Goal: Navigation & Orientation: Find specific page/section

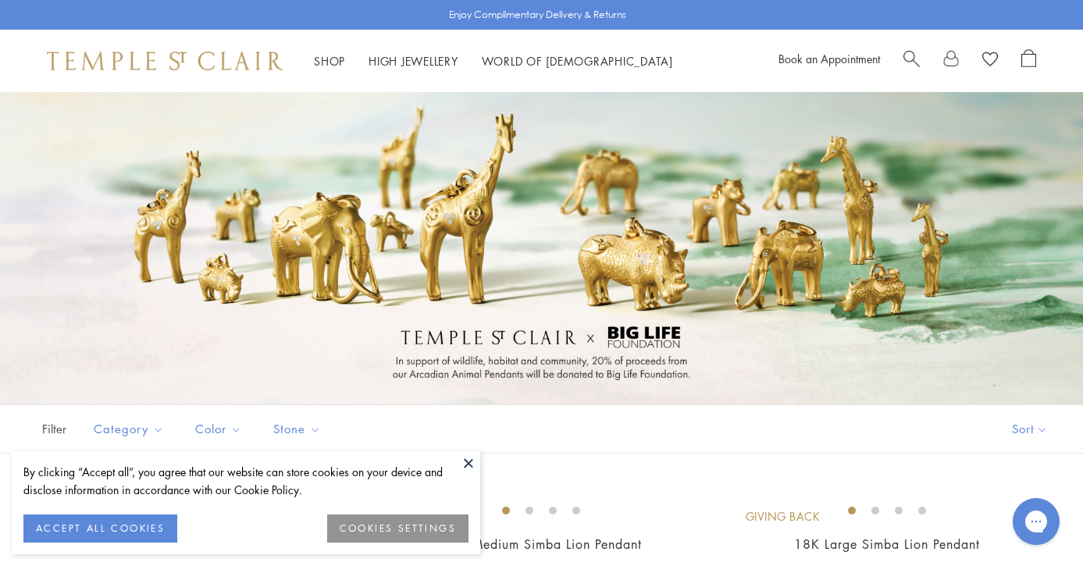
click at [468, 459] on button at bounding box center [468, 462] width 23 height 23
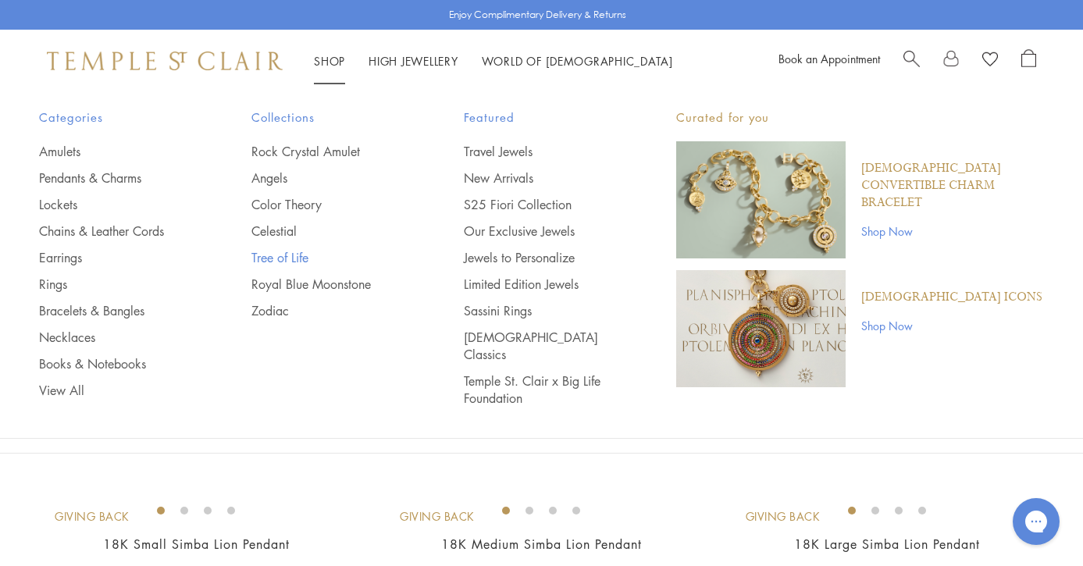
click at [268, 253] on link "Tree of Life" at bounding box center [326, 257] width 150 height 17
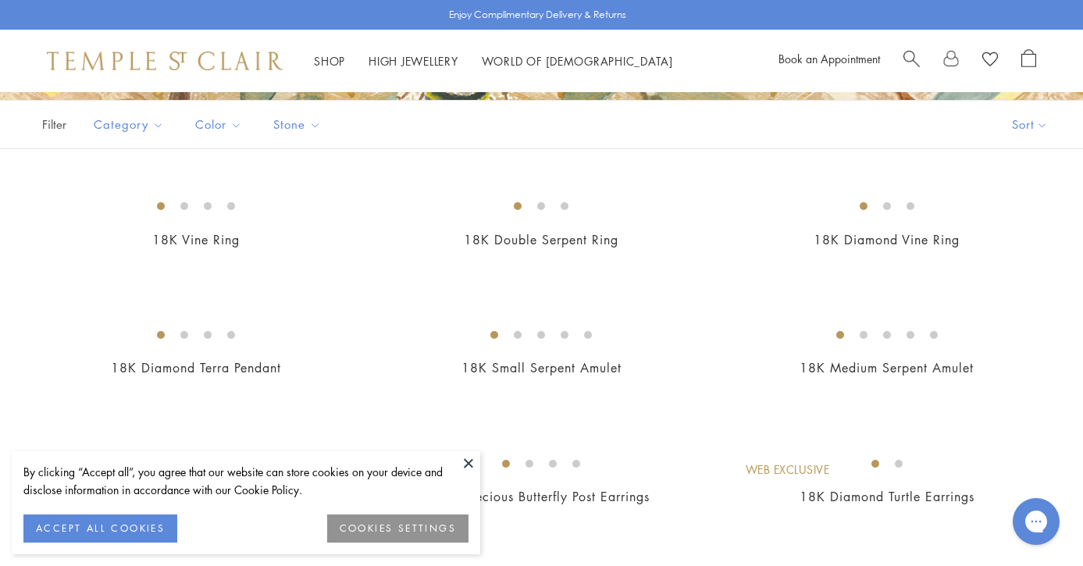
scroll to position [309, 0]
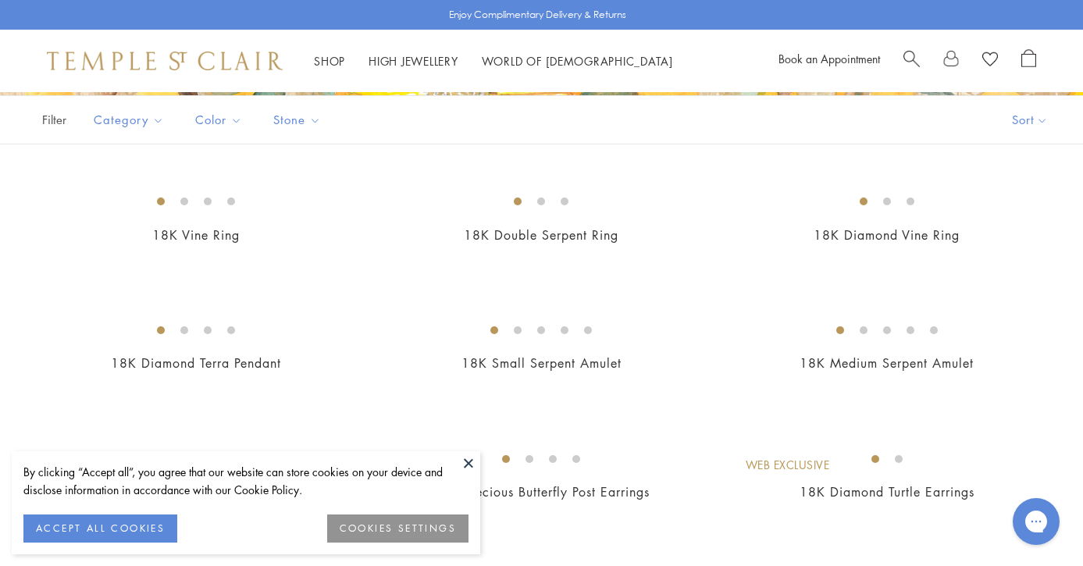
click at [141, 519] on button "ACCEPT ALL COOKIES" at bounding box center [100, 528] width 154 height 28
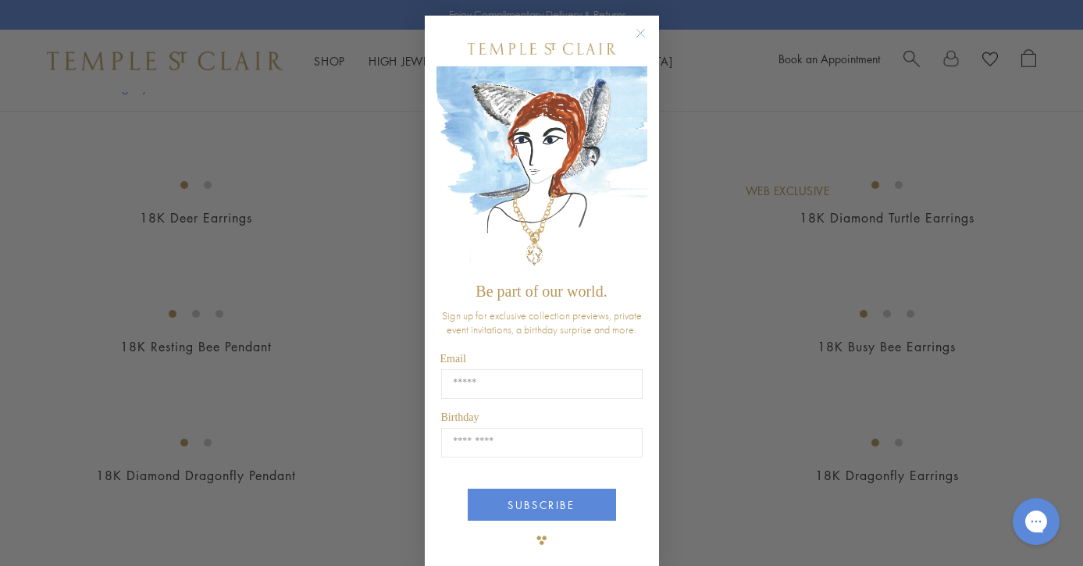
scroll to position [611, 0]
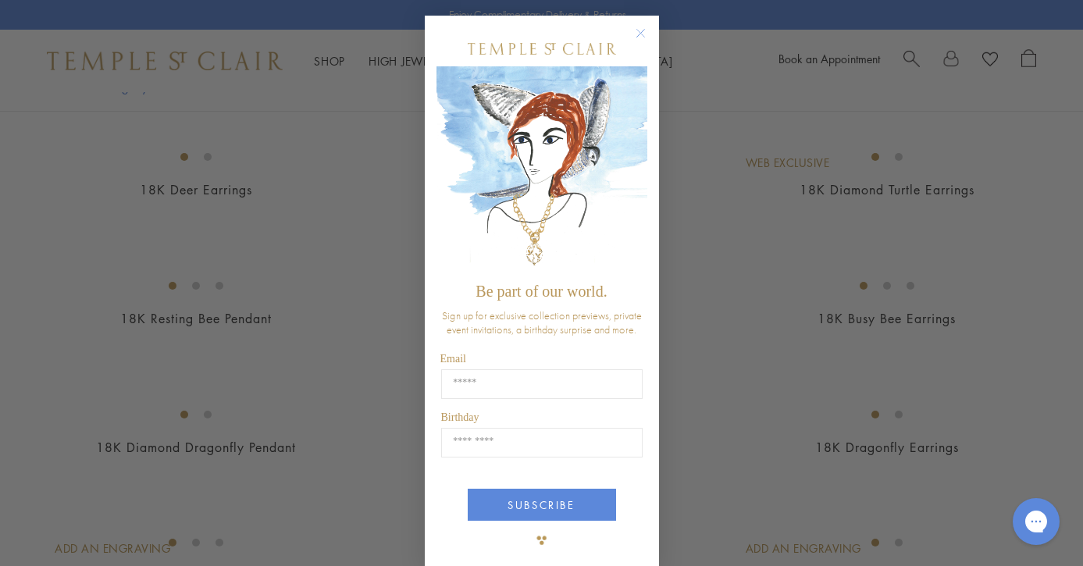
click at [642, 31] on circle "Close dialog" at bounding box center [640, 33] width 19 height 19
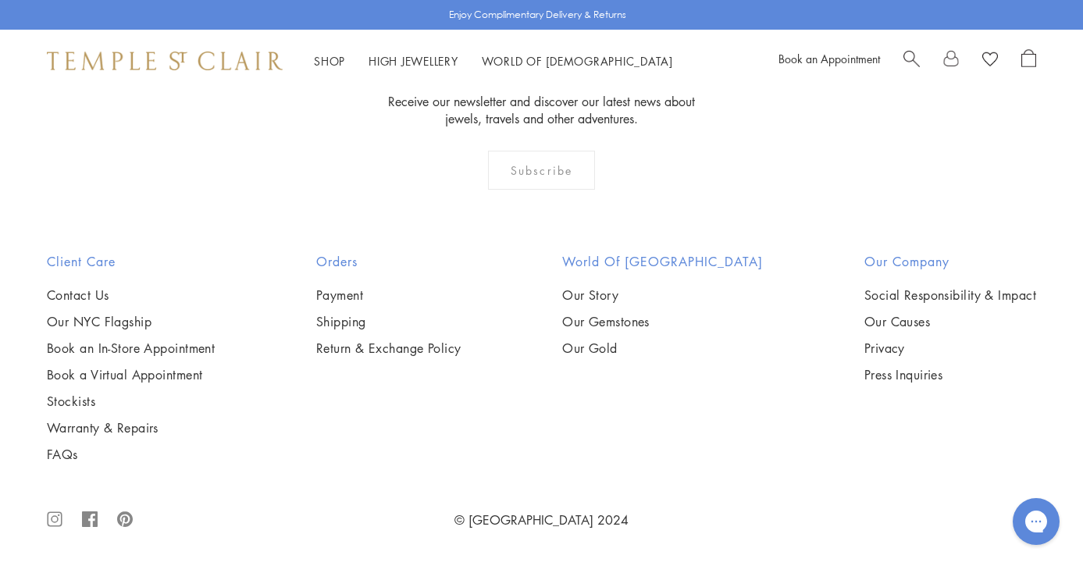
scroll to position [8962, 0]
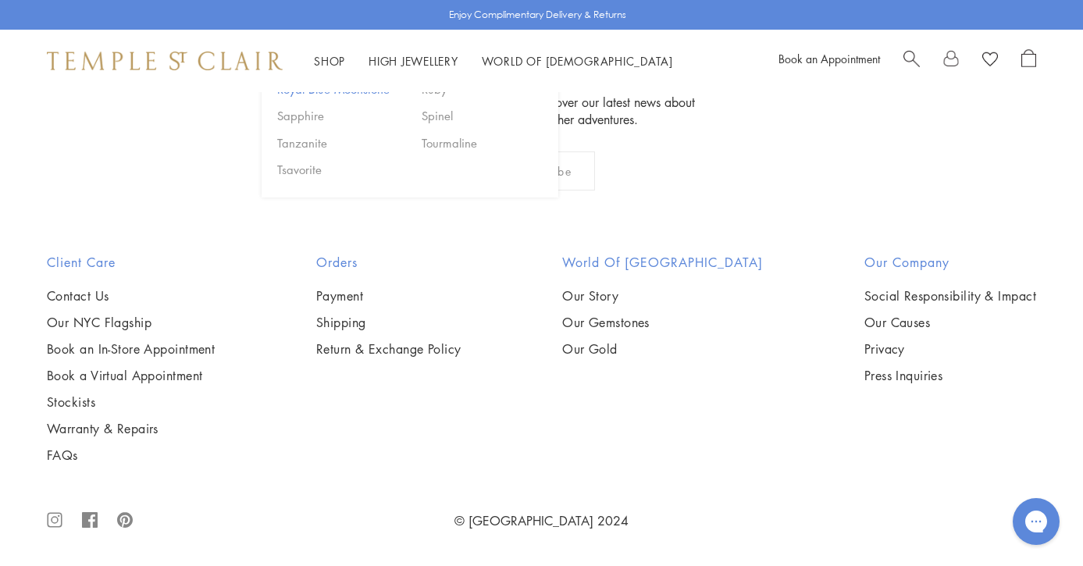
click at [322, 98] on button "Royal Blue Moonstone" at bounding box center [339, 89] width 133 height 18
